Goal: Transaction & Acquisition: Purchase product/service

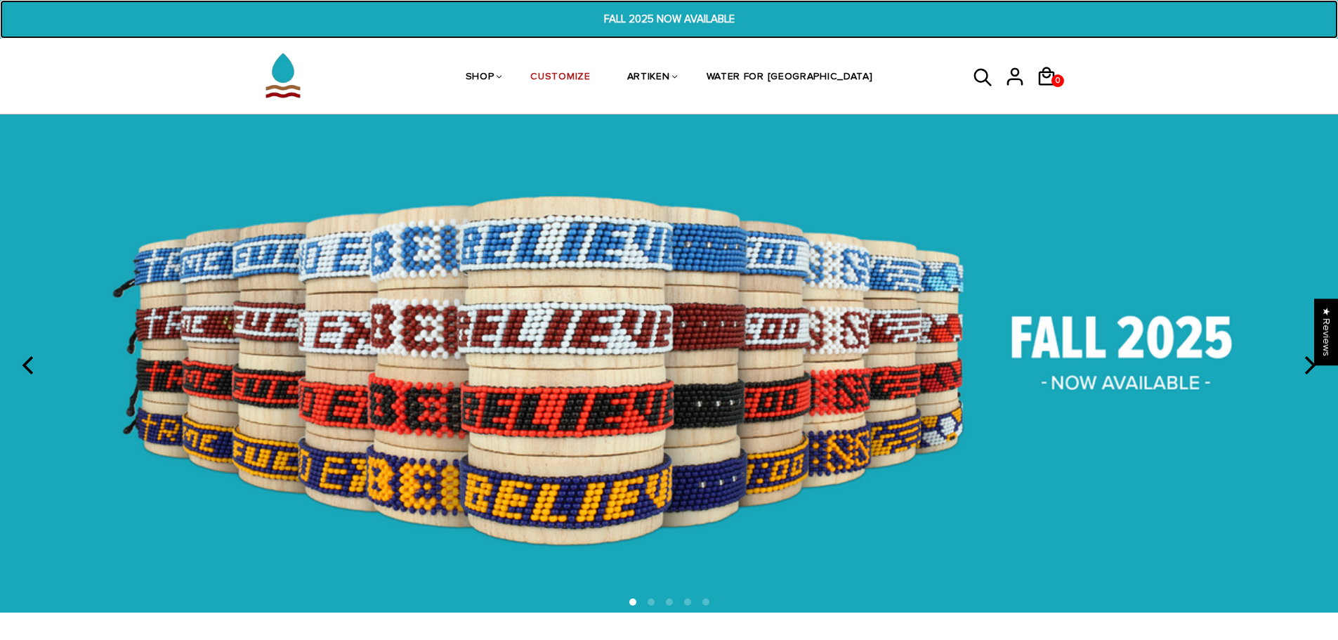
click at [661, 15] on span "FALL 2025 NOW AVAILABLE" at bounding box center [669, 19] width 518 height 16
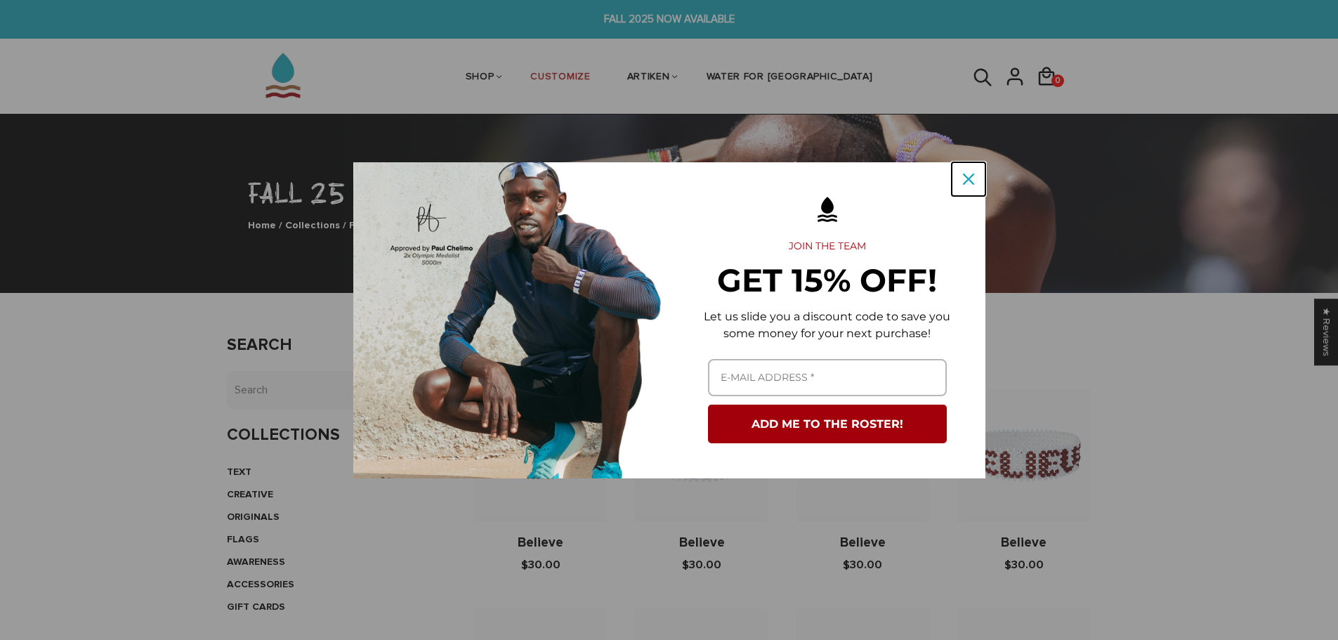
click at [957, 179] on div "Close" at bounding box center [968, 179] width 22 height 22
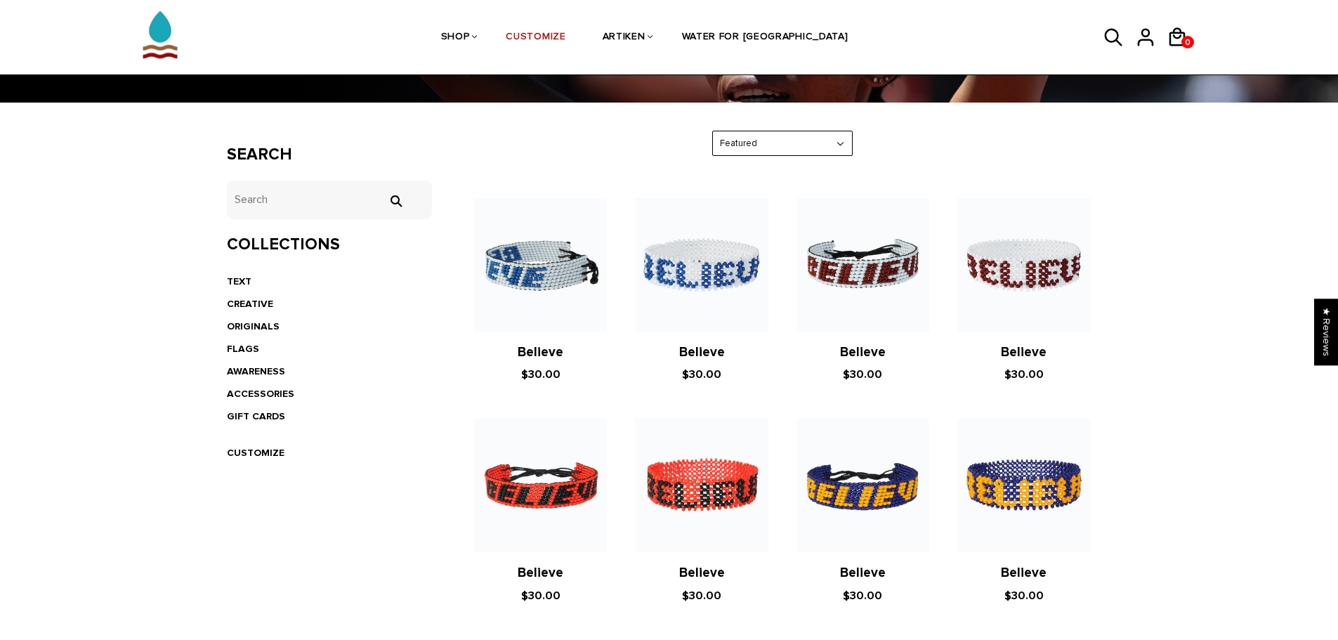
scroll to position [166, 0]
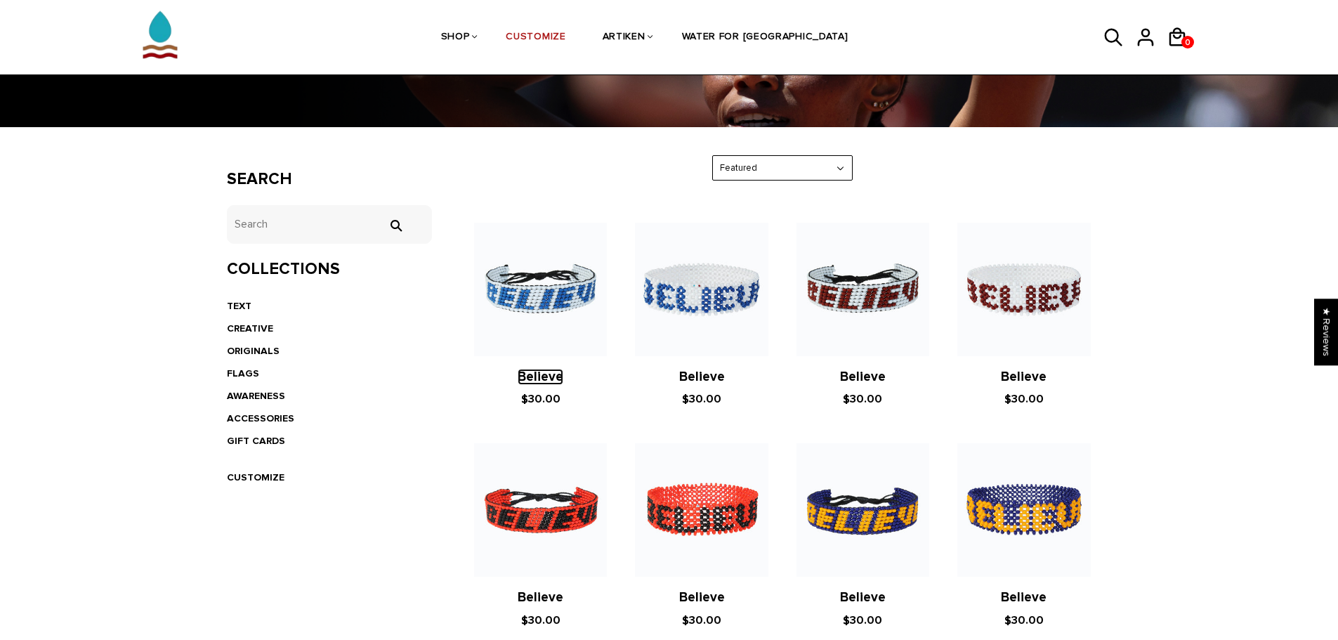
click at [547, 382] on link "Believe" at bounding box center [541, 377] width 46 height 16
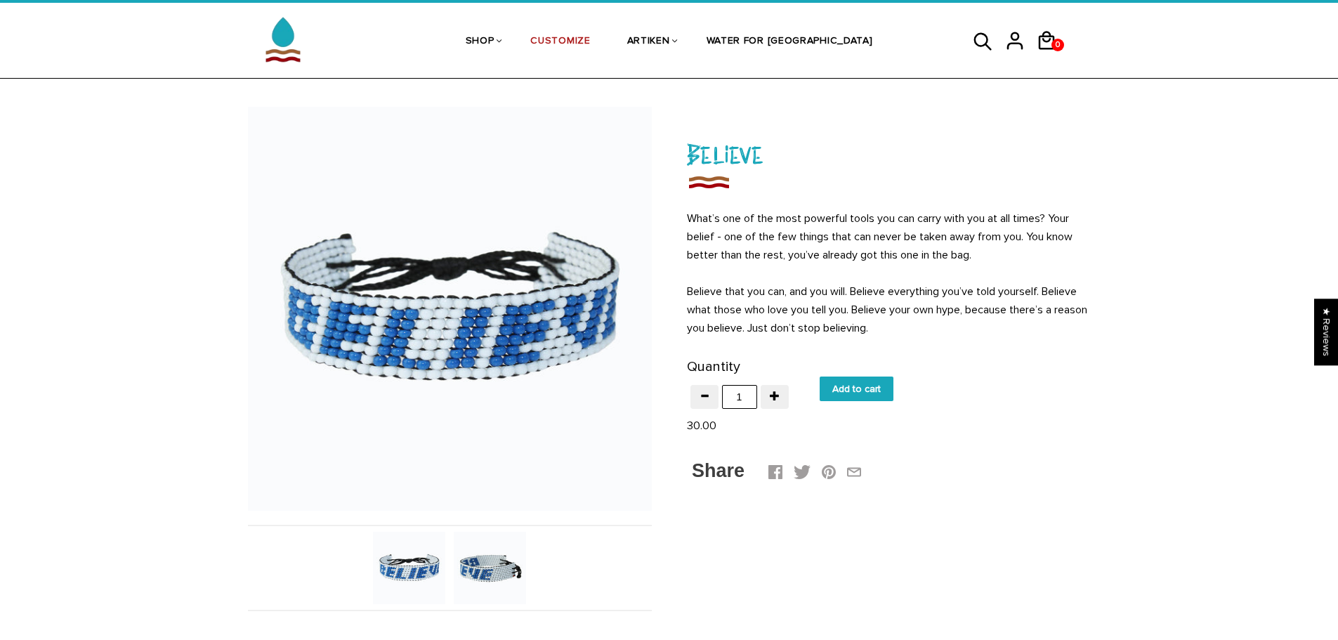
scroll to position [70, 0]
